Goal: Use online tool/utility: Utilize a website feature to perform a specific function

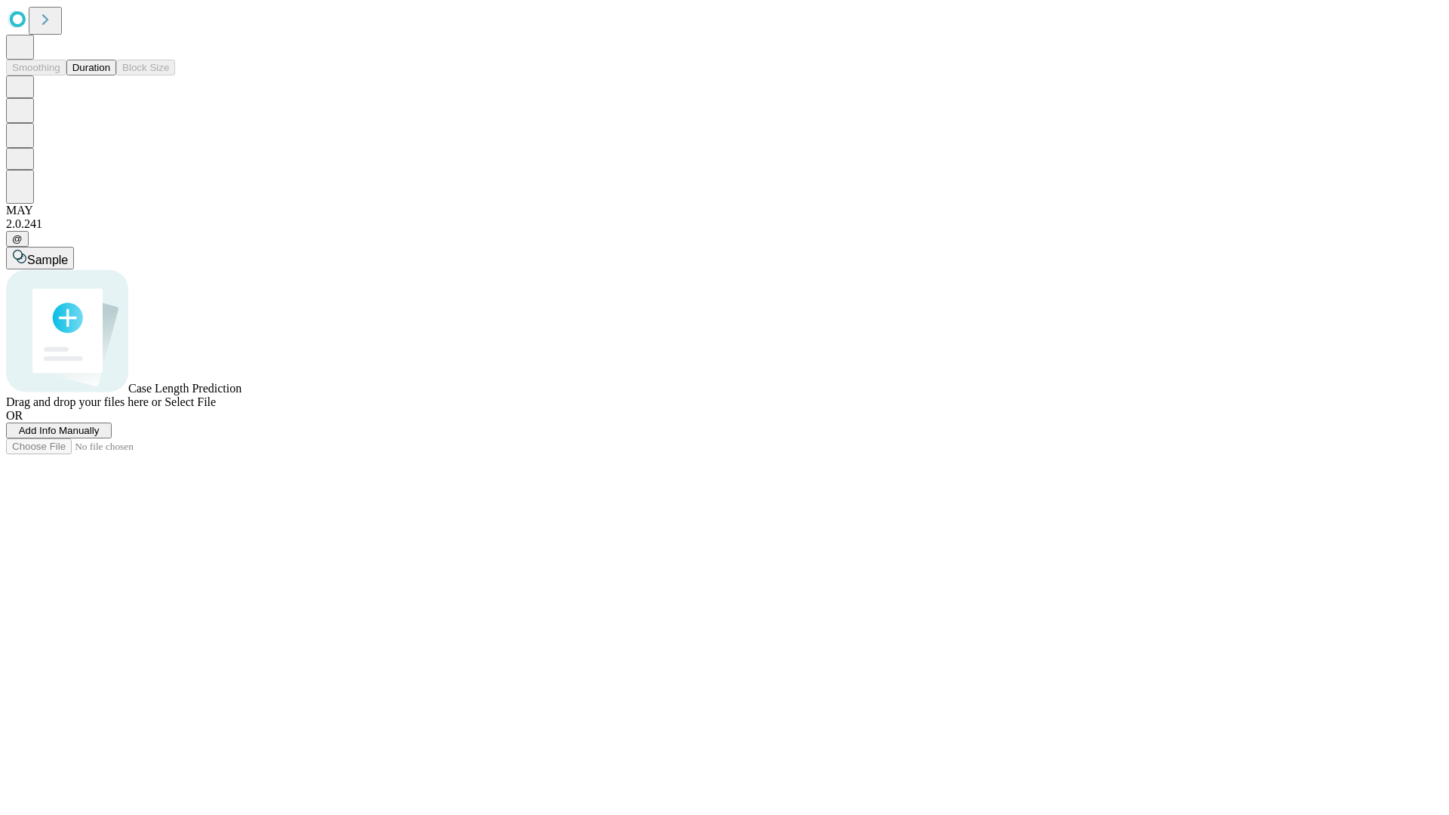
click at [110, 75] on button "Duration" at bounding box center [91, 68] width 50 height 16
click at [100, 436] on span "Add Info Manually" at bounding box center [59, 430] width 81 height 11
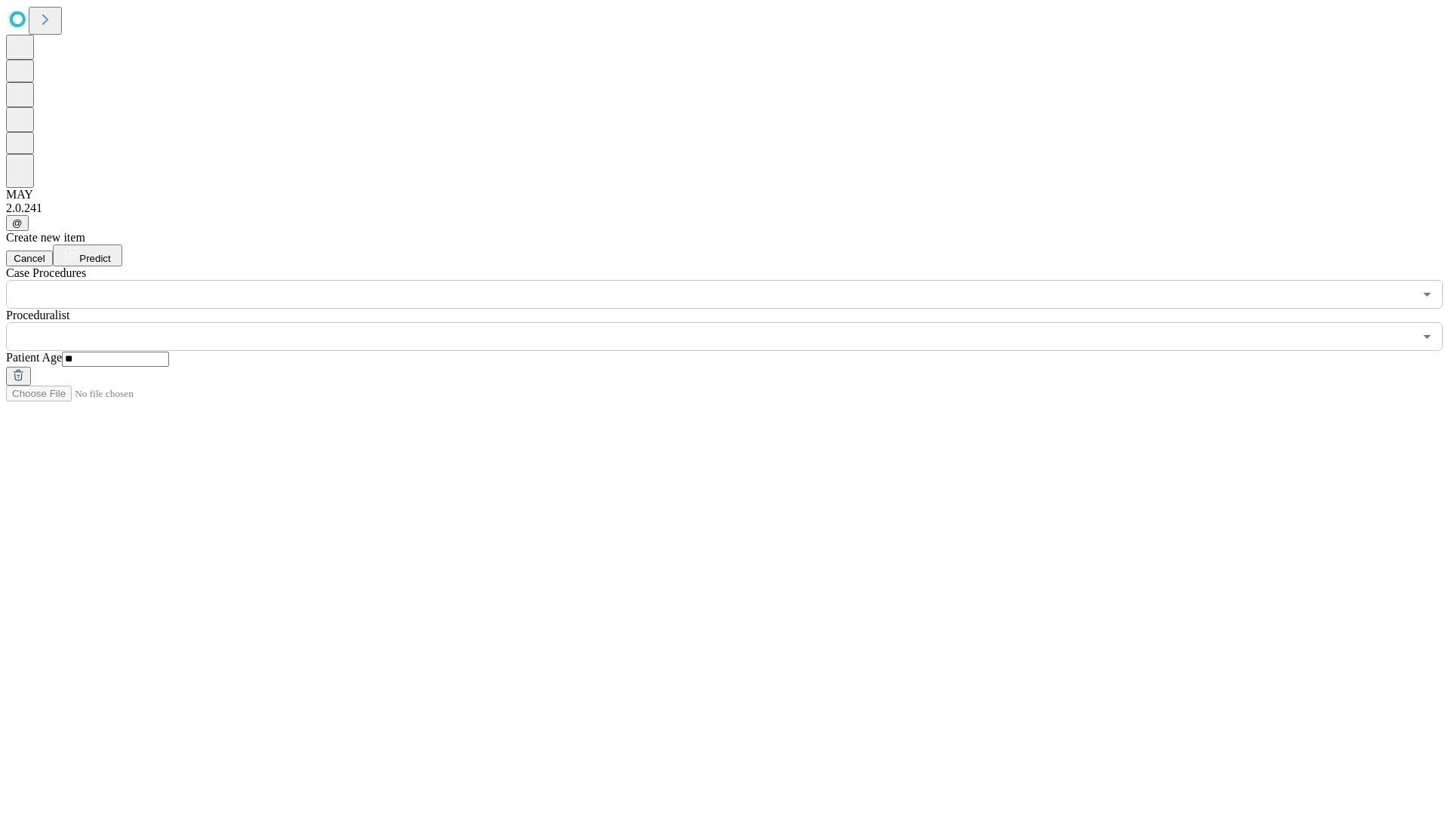
type input "**"
click at [735, 322] on input "text" at bounding box center [709, 336] width 1407 height 29
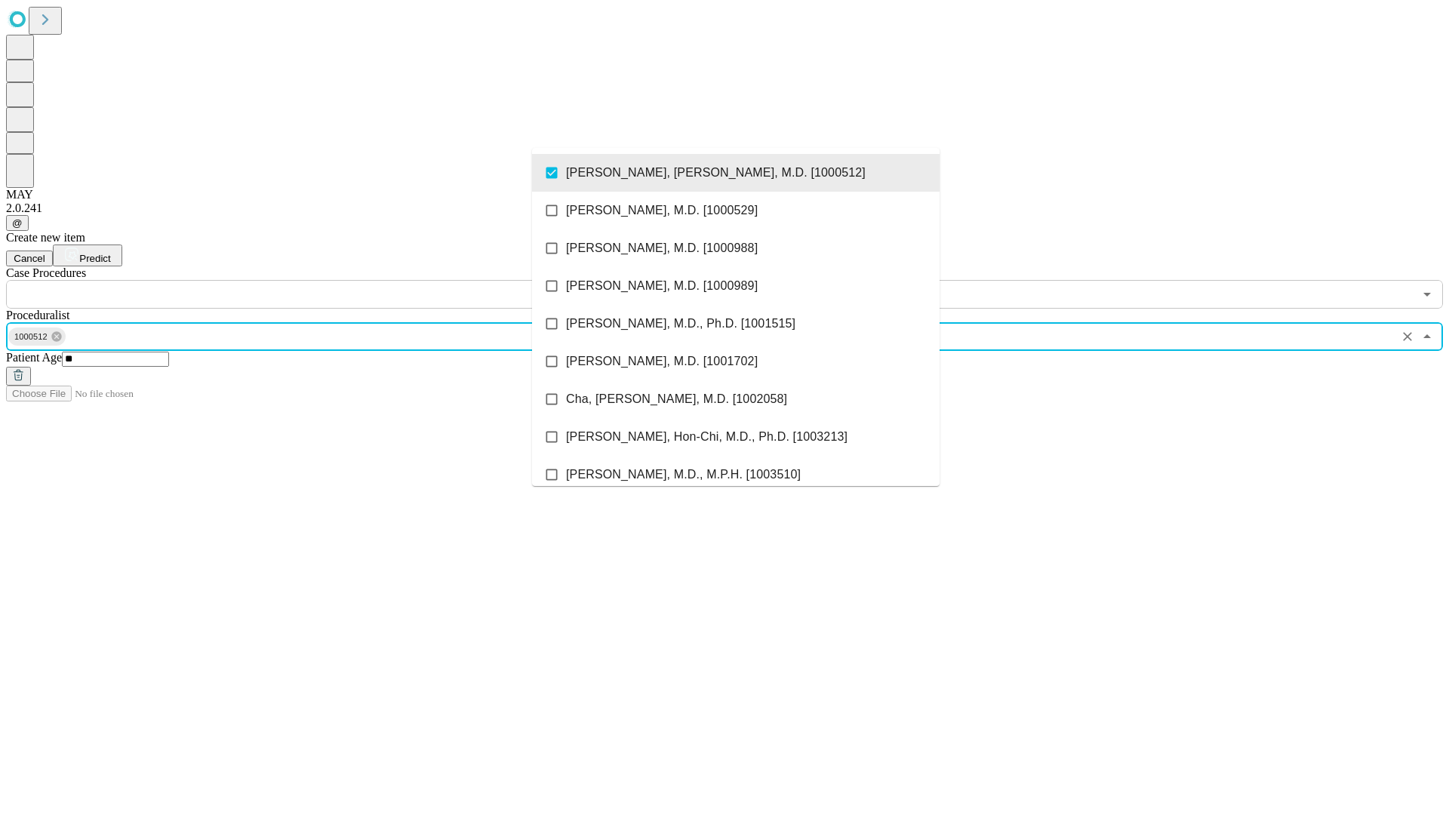
click at [317, 280] on input "text" at bounding box center [709, 294] width 1407 height 29
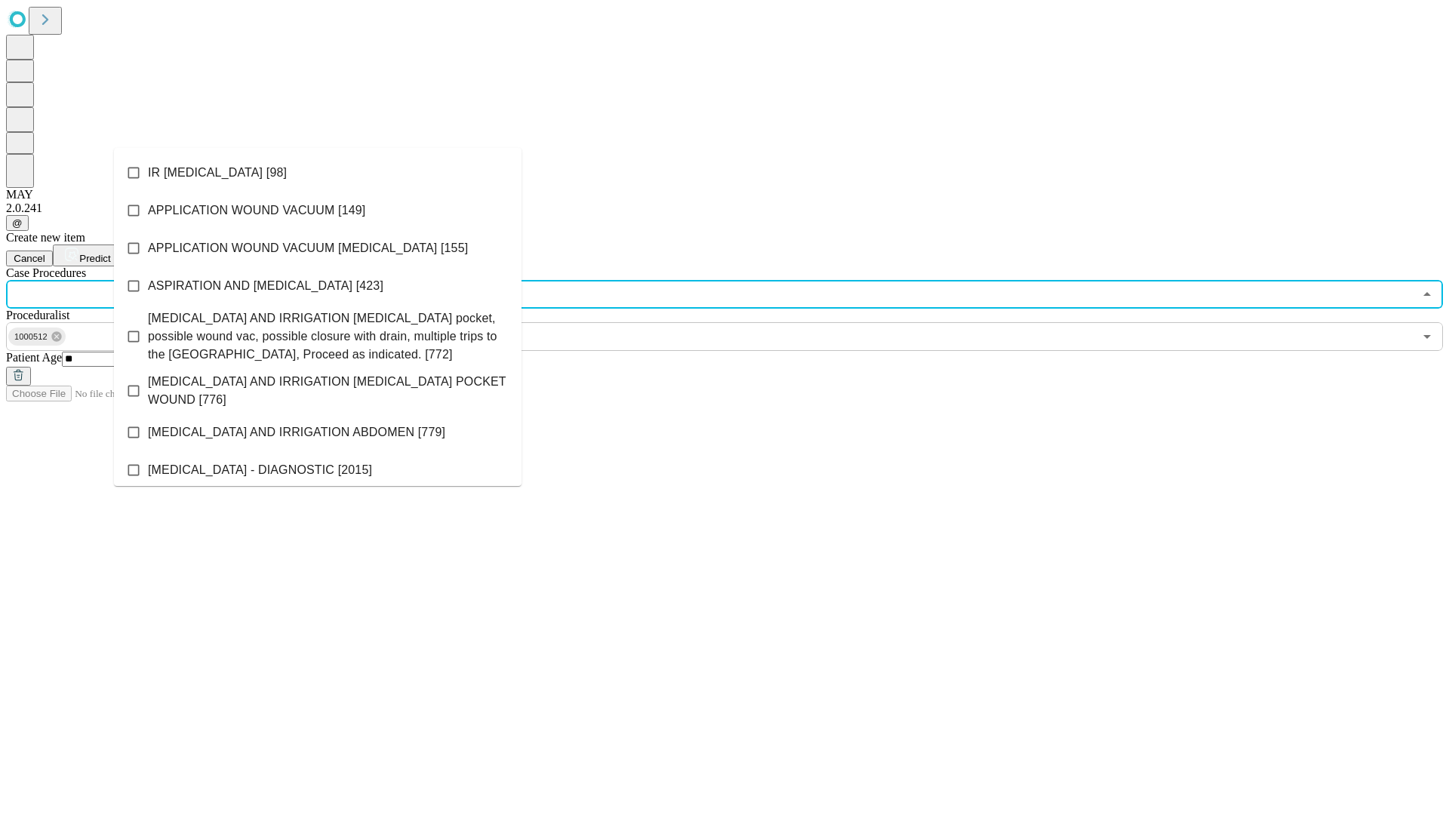
click at [318, 173] on li "IR [MEDICAL_DATA] [98]" at bounding box center [317, 173] width 407 height 38
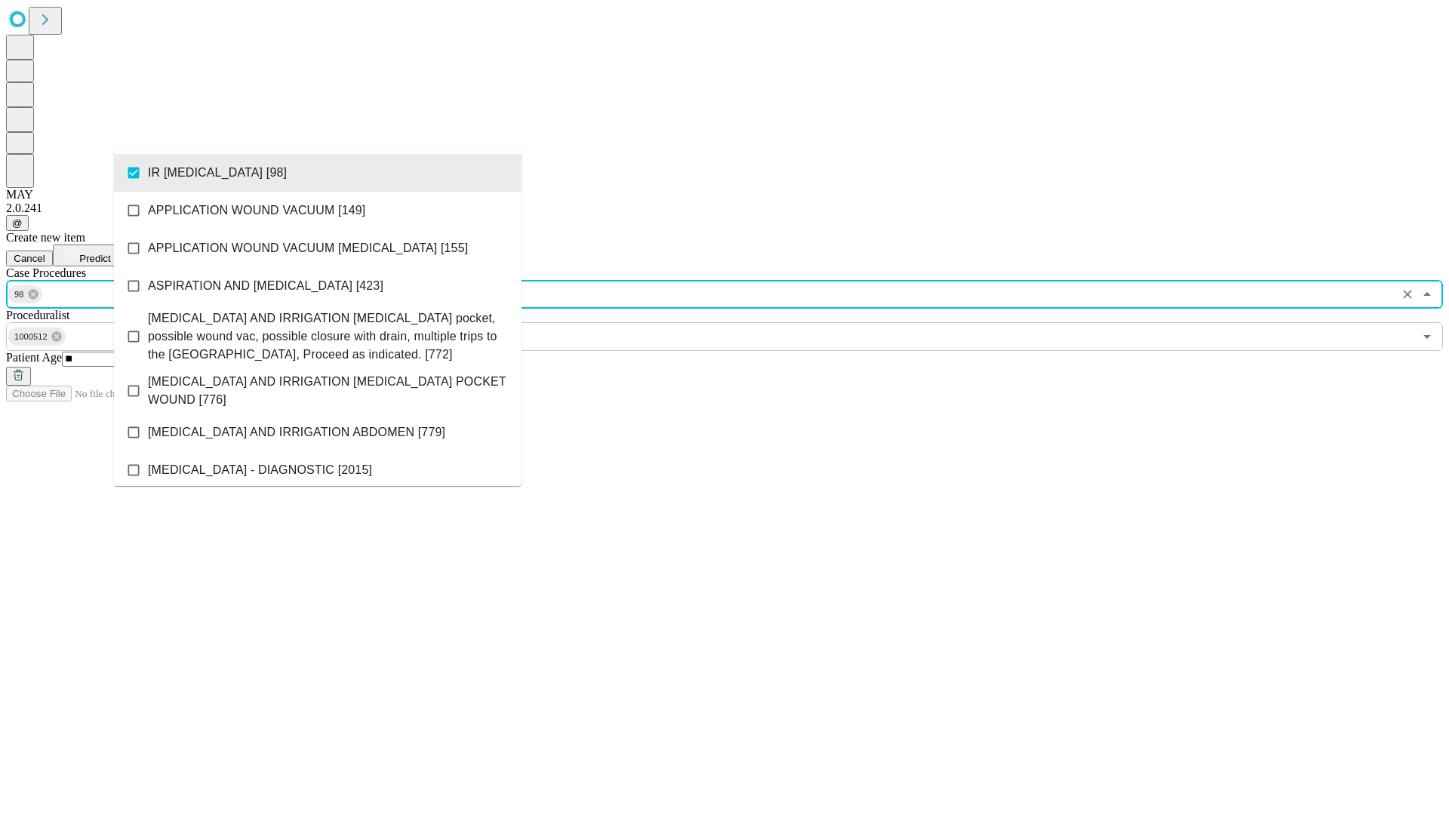
click at [110, 253] on span "Predict" at bounding box center [94, 258] width 31 height 11
